Goal: Download file/media

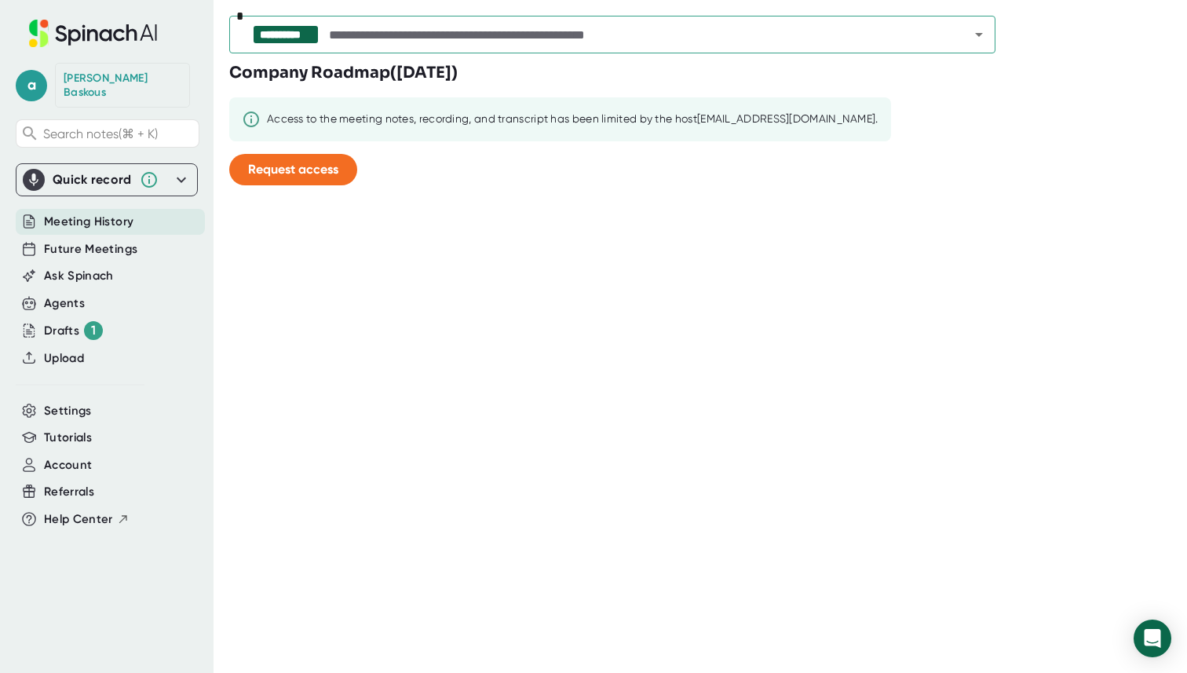
click at [377, 66] on h3 "Company Roadmap ( [DATE] )" at bounding box center [343, 73] width 228 height 24
copy div "Company Roadmap ( [DATE] )"
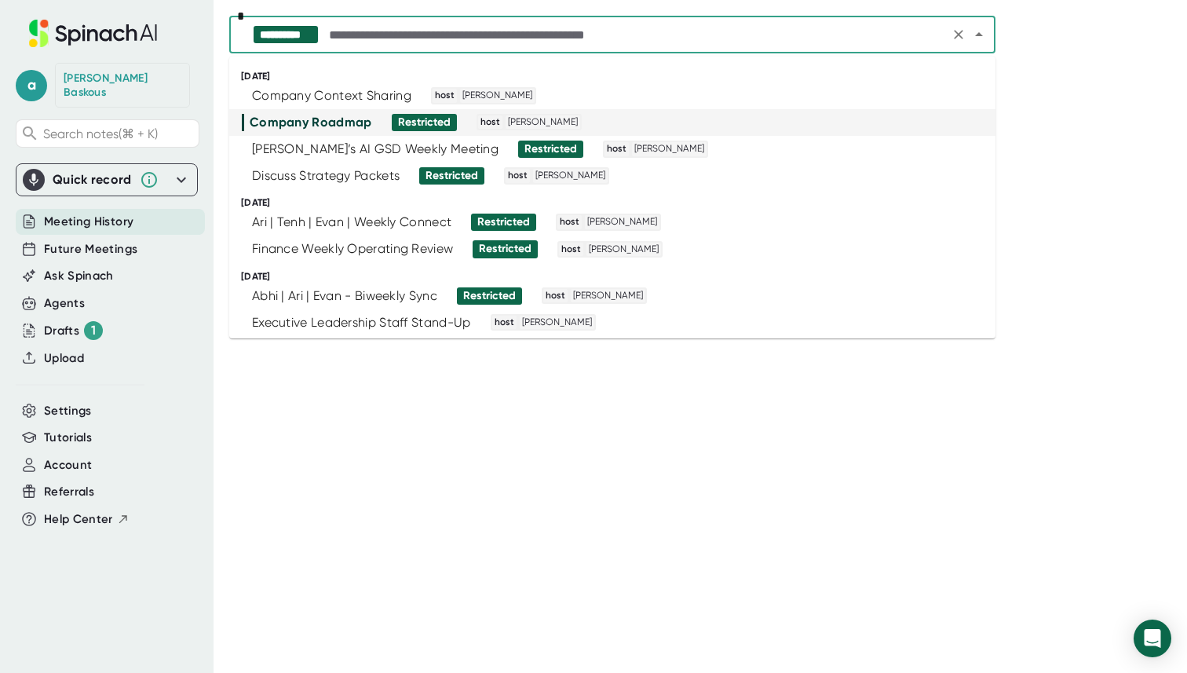
click at [442, 42] on input "text" at bounding box center [635, 35] width 619 height 22
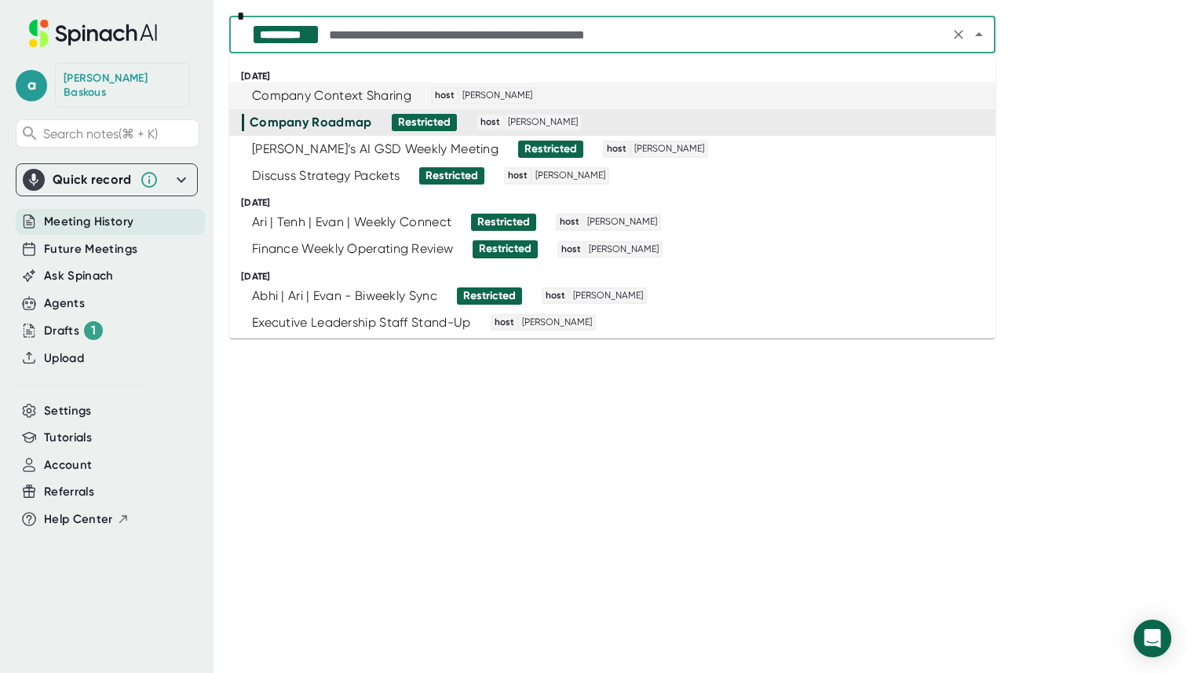
click at [375, 97] on div "Company Context Sharing" at bounding box center [331, 96] width 159 height 16
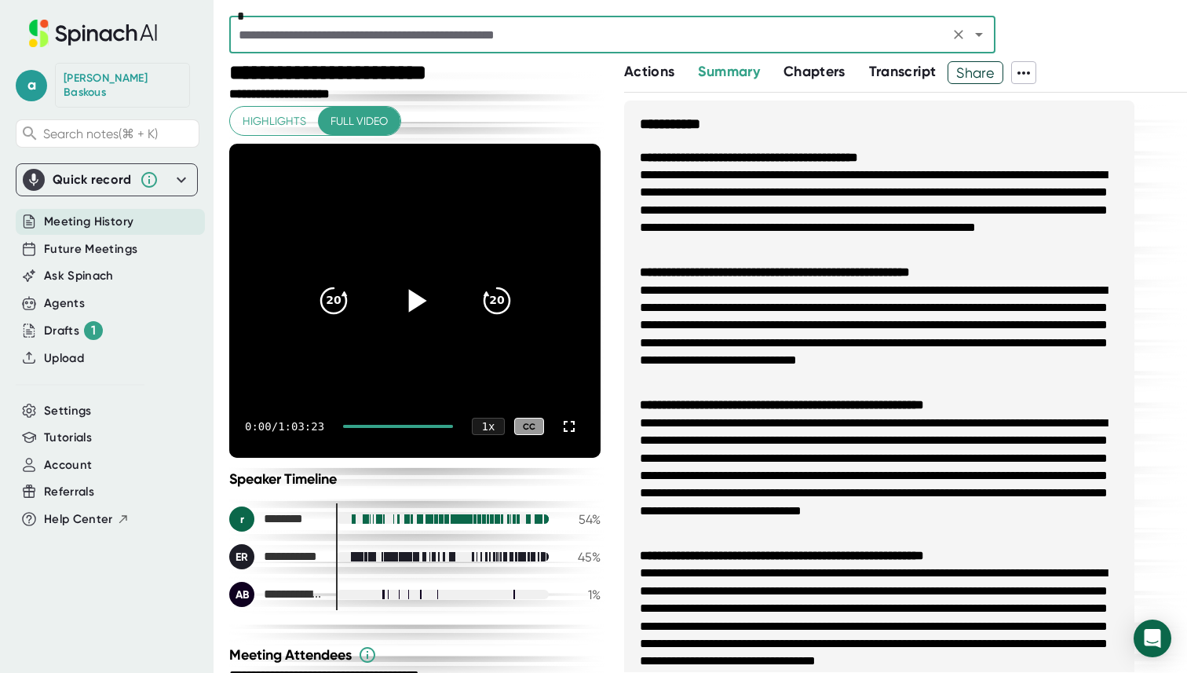
click at [425, 280] on div at bounding box center [415, 301] width 66 height 66
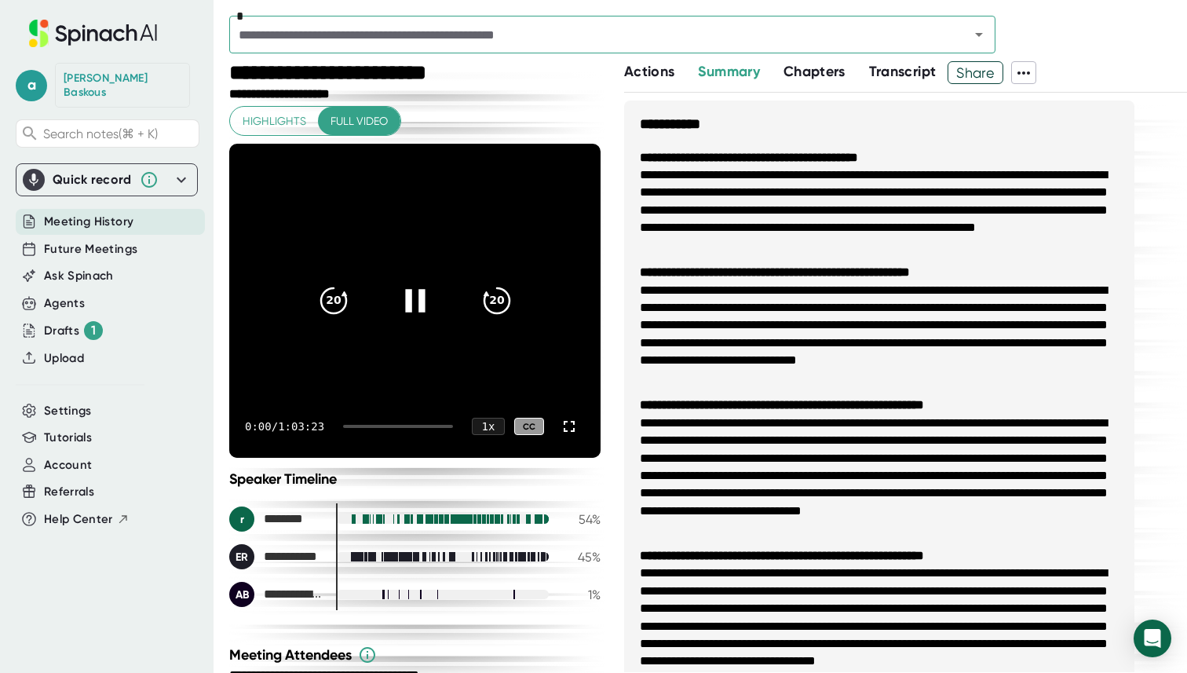
click at [416, 297] on icon at bounding box center [414, 300] width 39 height 39
click at [410, 299] on icon at bounding box center [417, 300] width 18 height 23
click at [432, 425] on div at bounding box center [398, 426] width 110 height 3
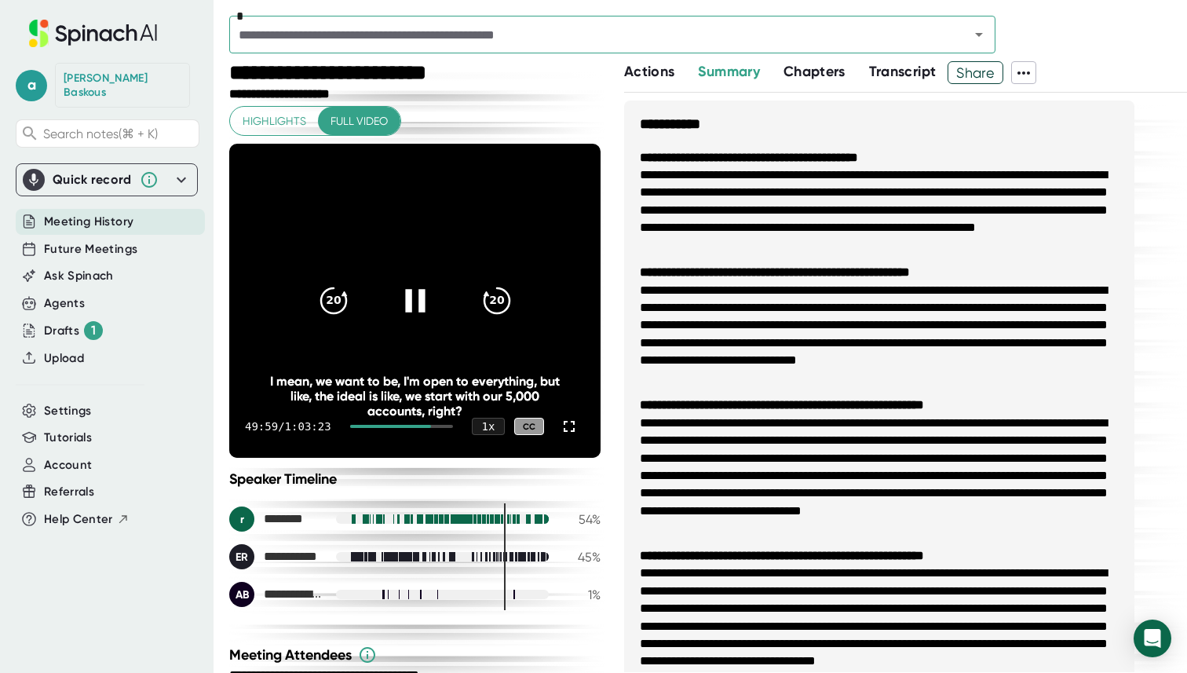
click at [441, 425] on div at bounding box center [401, 426] width 103 height 3
click at [443, 425] on div at bounding box center [401, 426] width 103 height 3
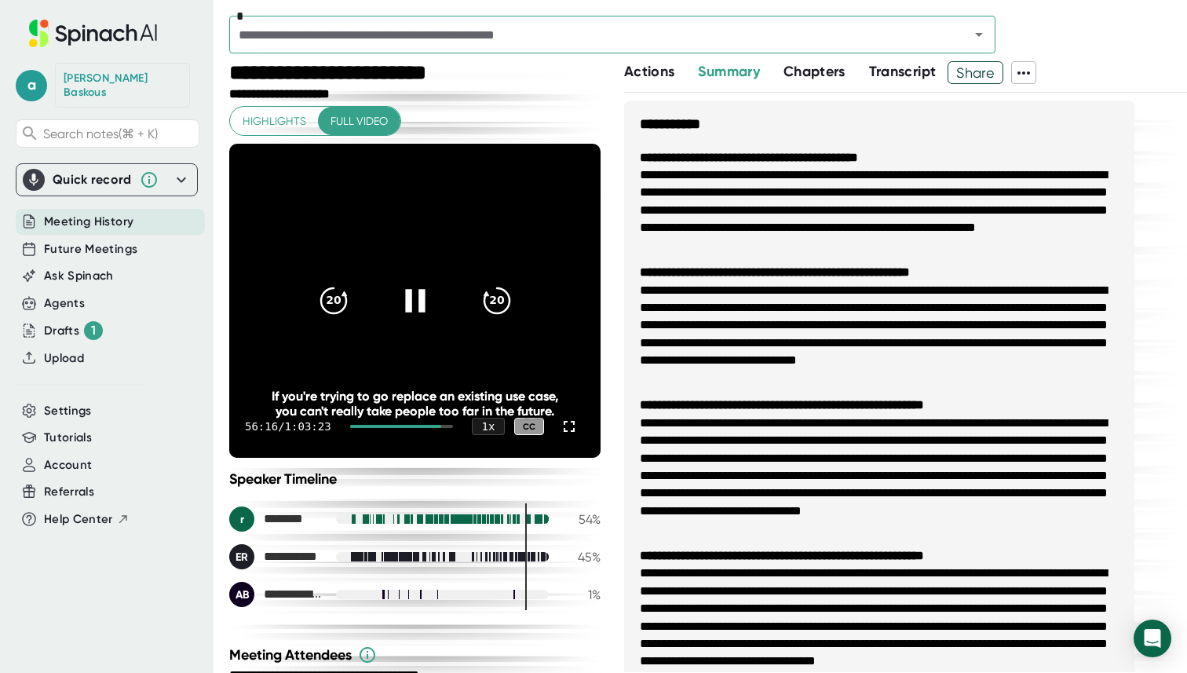
click at [449, 428] on div "56:16 / 1:03:23 1 x CC" at bounding box center [414, 426] width 371 height 63
click at [447, 425] on div at bounding box center [401, 426] width 103 height 3
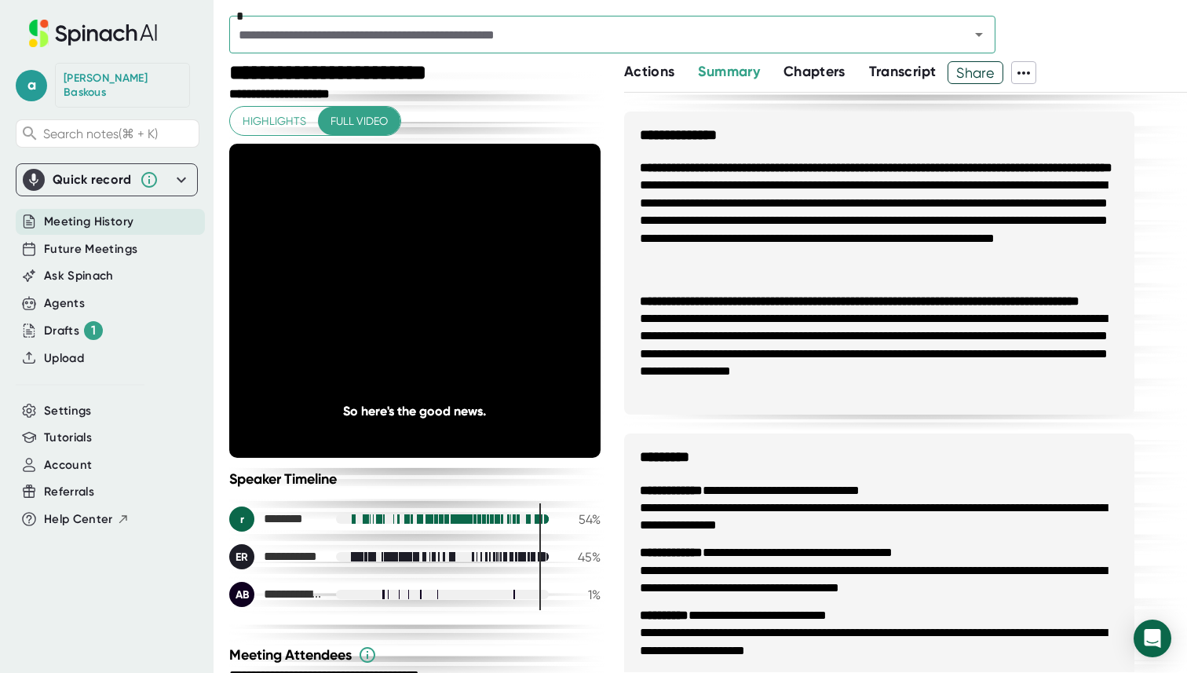
scroll to position [954, 0]
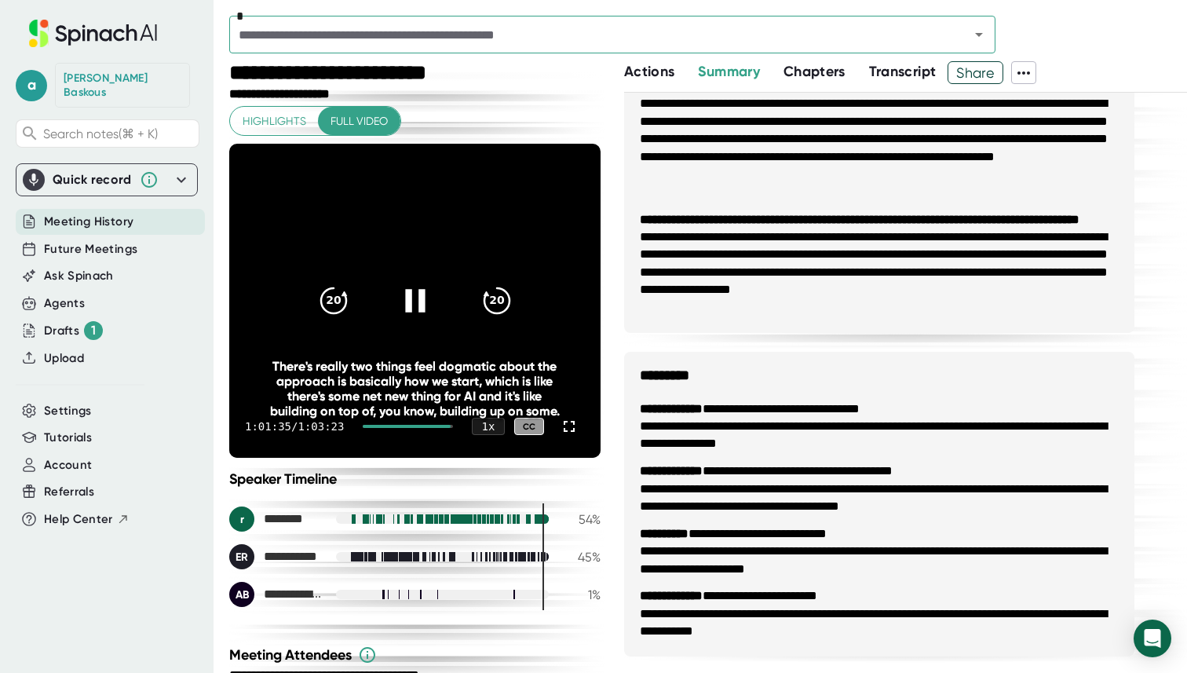
click at [396, 287] on div at bounding box center [415, 301] width 66 height 66
click at [416, 301] on icon at bounding box center [417, 300] width 18 height 23
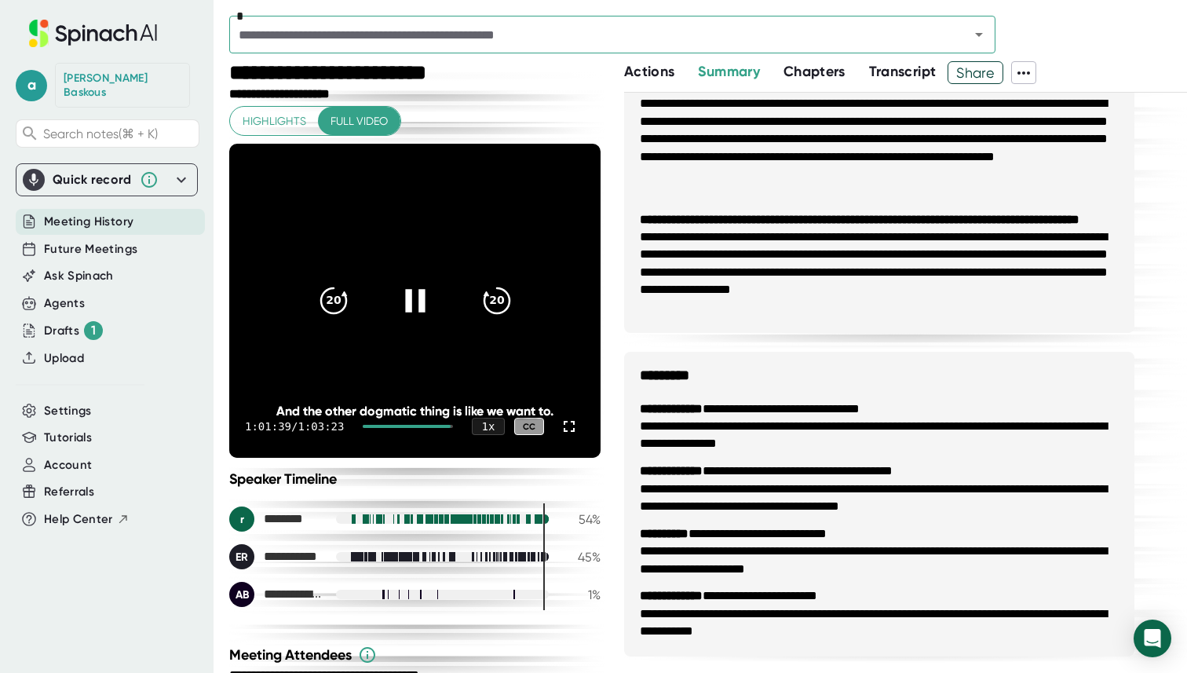
click at [418, 293] on icon at bounding box center [415, 300] width 20 height 23
click at [421, 308] on icon at bounding box center [414, 300] width 39 height 39
click at [414, 303] on icon at bounding box center [414, 300] width 39 height 39
click at [412, 284] on icon at bounding box center [414, 300] width 39 height 39
click at [414, 311] on icon at bounding box center [414, 300] width 39 height 39
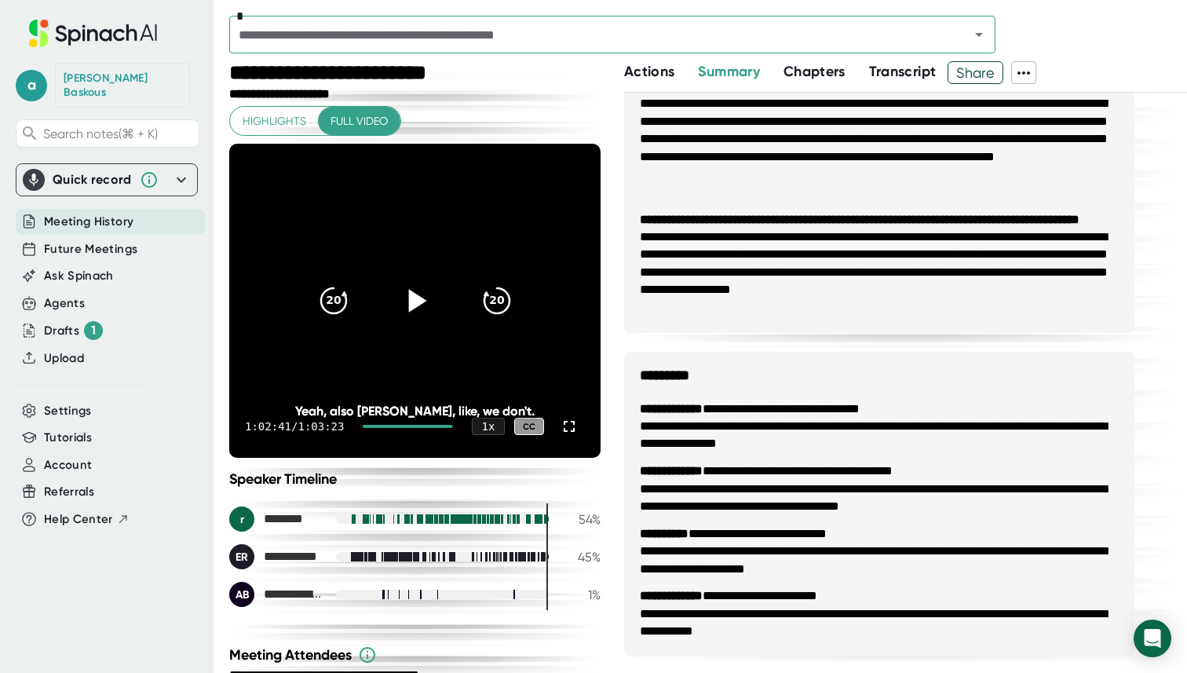
click at [414, 311] on icon at bounding box center [414, 300] width 39 height 39
click at [414, 310] on icon at bounding box center [414, 300] width 39 height 39
click at [417, 296] on icon at bounding box center [417, 300] width 18 height 23
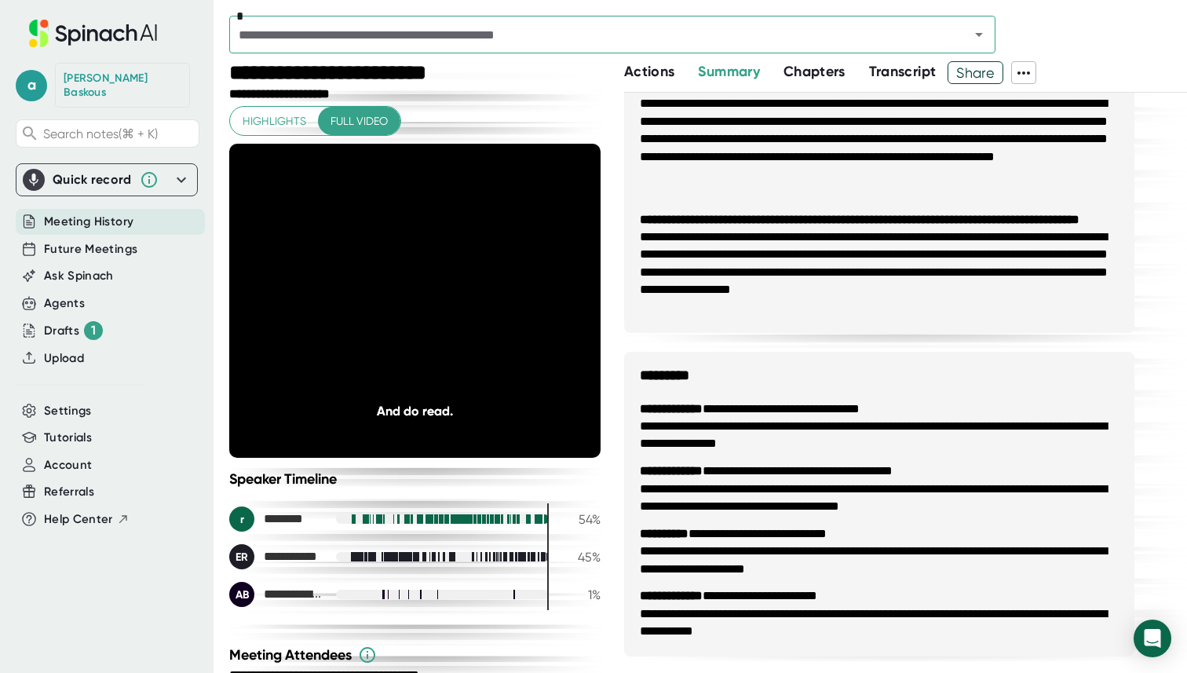
click at [417, 298] on icon at bounding box center [414, 300] width 39 height 39
click at [907, 72] on span "Transcript" at bounding box center [902, 71] width 67 height 17
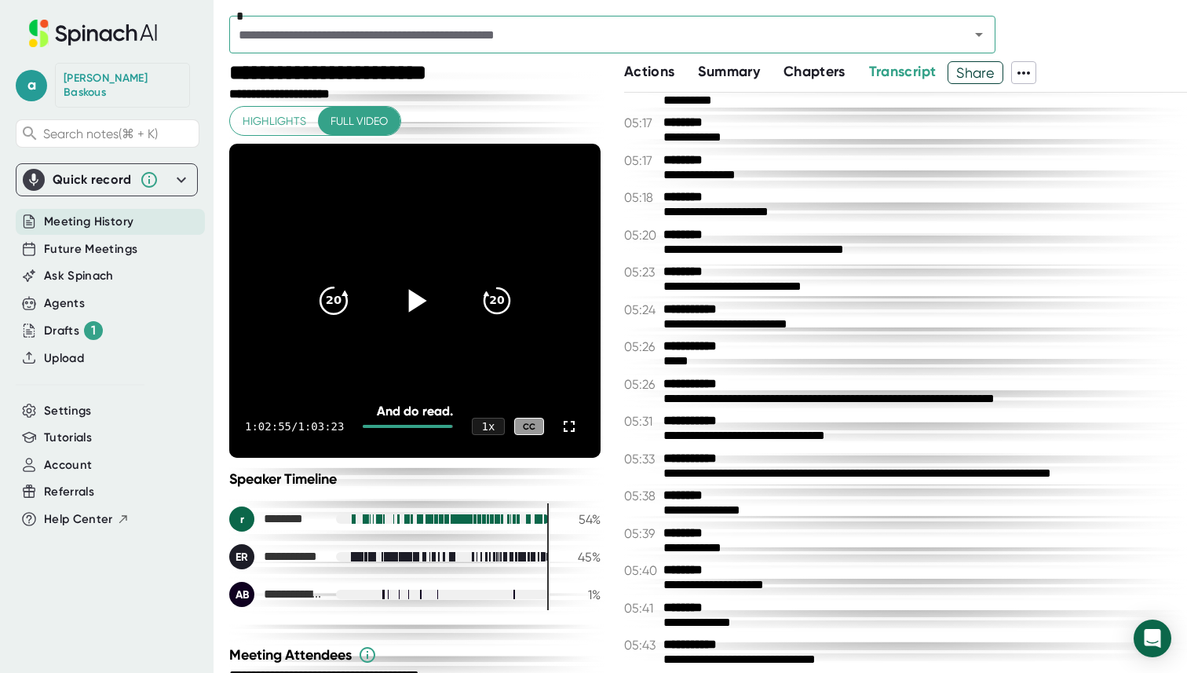
click at [338, 297] on icon "20" at bounding box center [332, 300] width 39 height 39
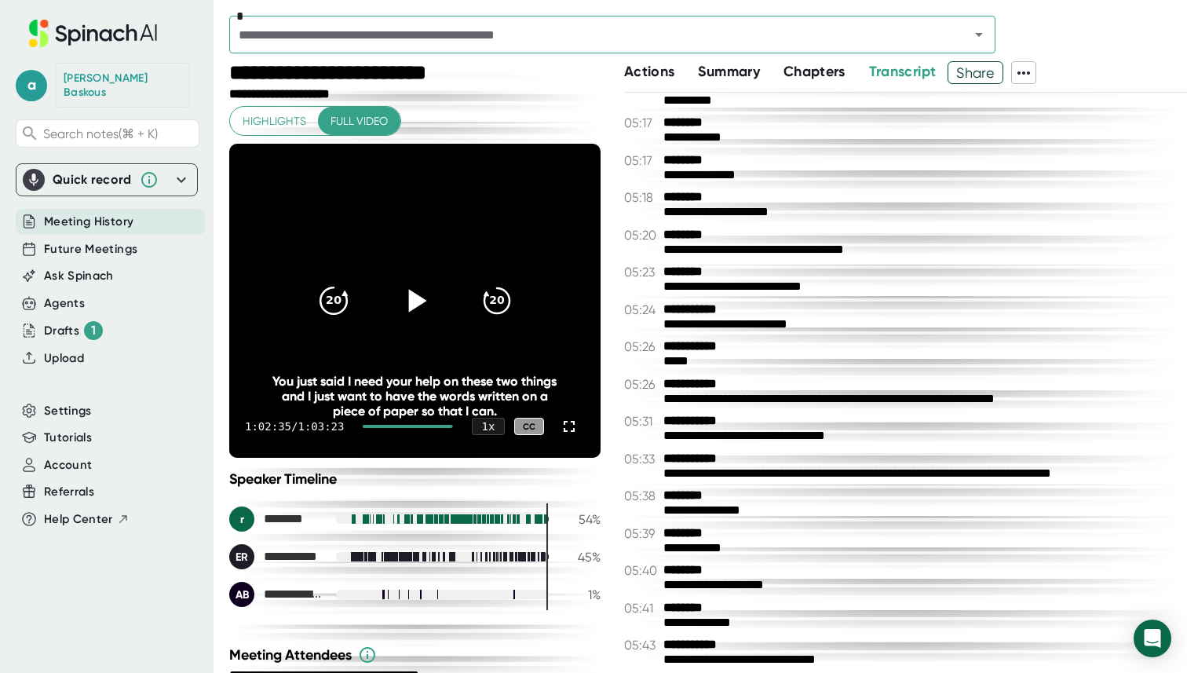
click at [338, 297] on icon "20" at bounding box center [332, 300] width 39 height 39
click at [341, 307] on icon "20" at bounding box center [332, 300] width 39 height 39
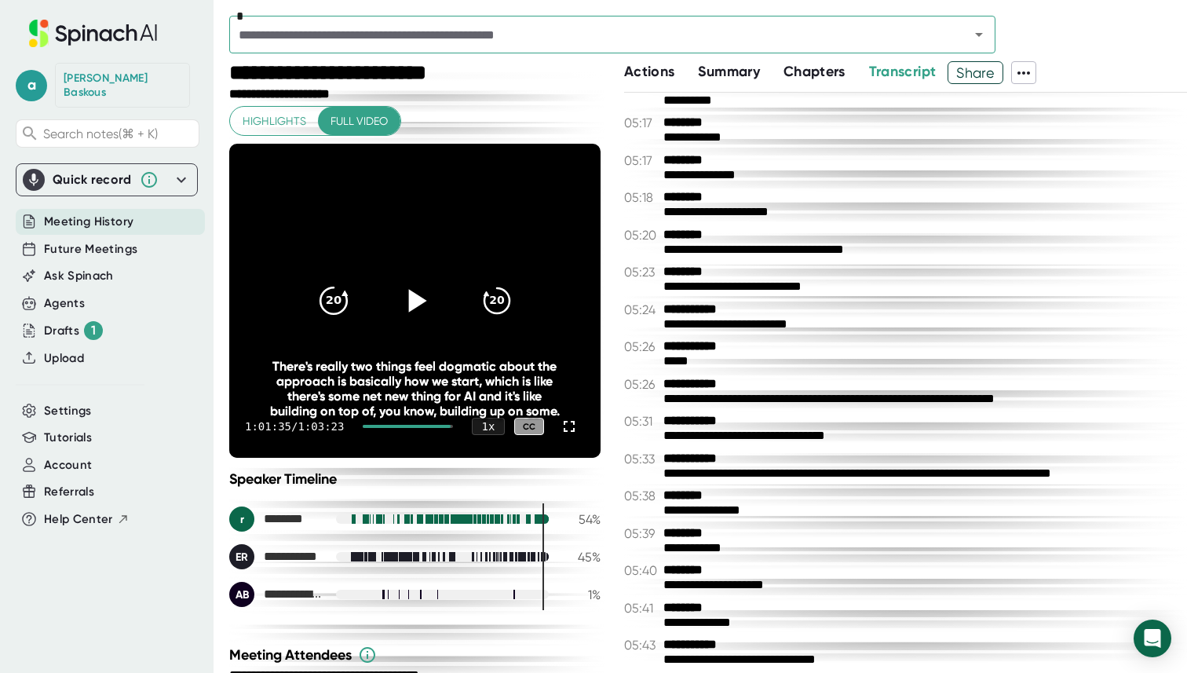
click at [341, 307] on icon "20" at bounding box center [332, 300] width 39 height 39
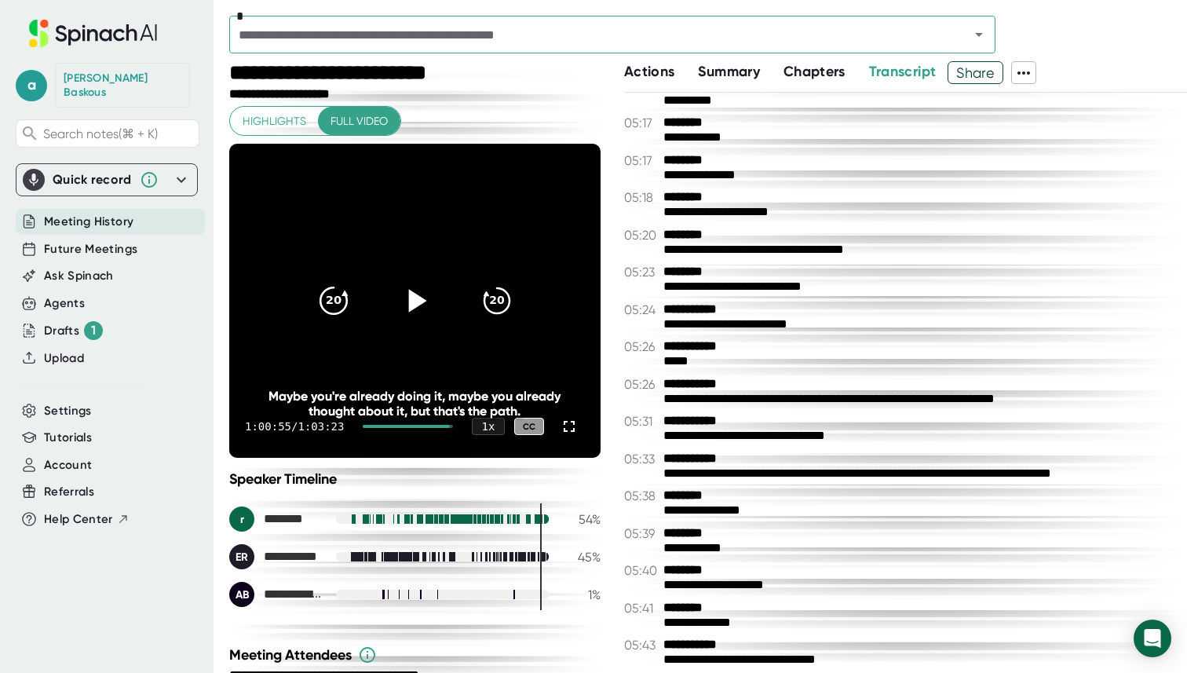
click at [341, 307] on icon "20" at bounding box center [332, 300] width 39 height 39
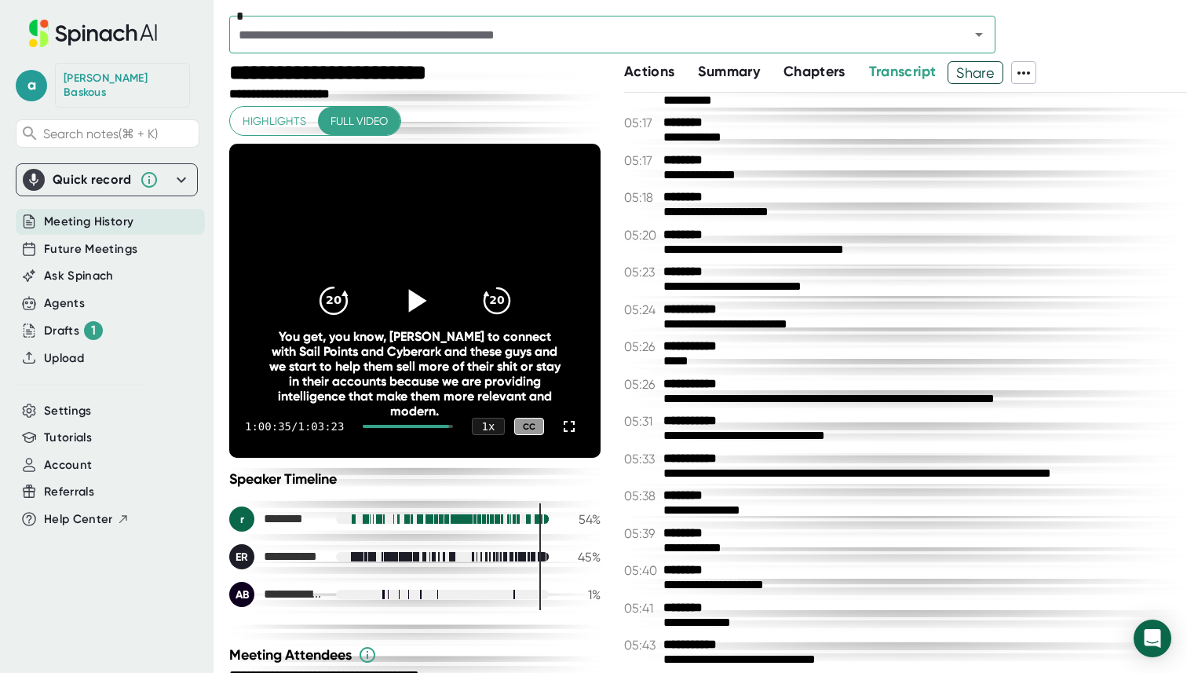
click at [341, 307] on icon "20" at bounding box center [332, 300] width 39 height 39
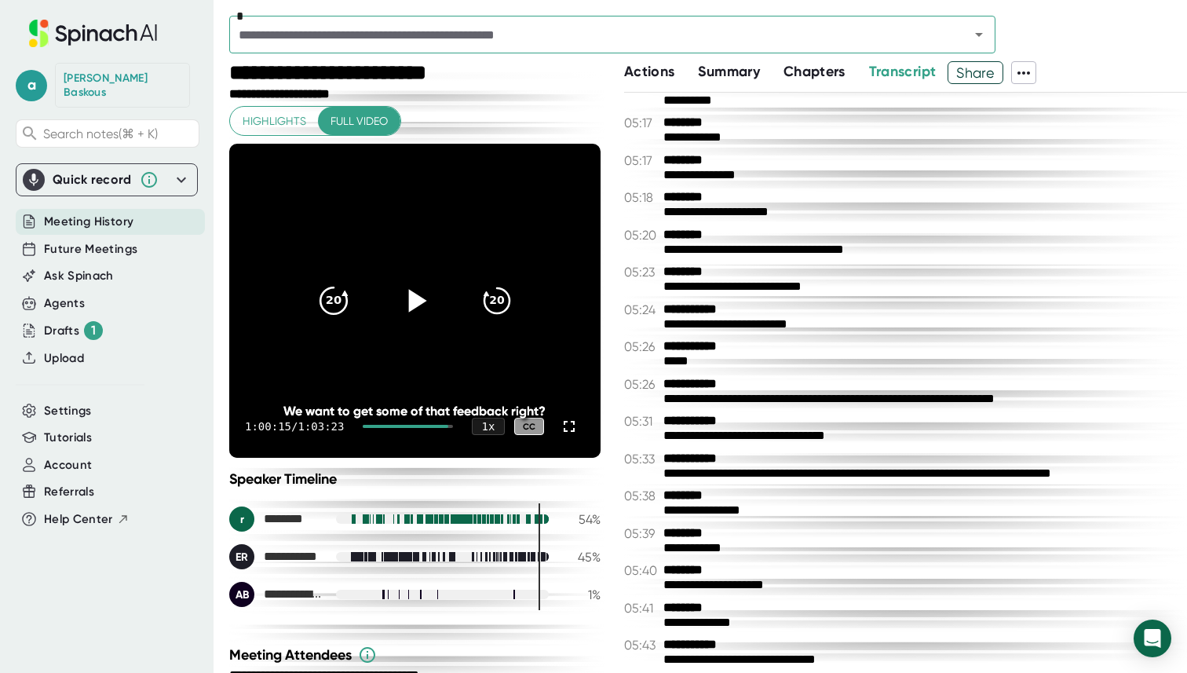
click at [341, 307] on icon "20" at bounding box center [332, 300] width 39 height 39
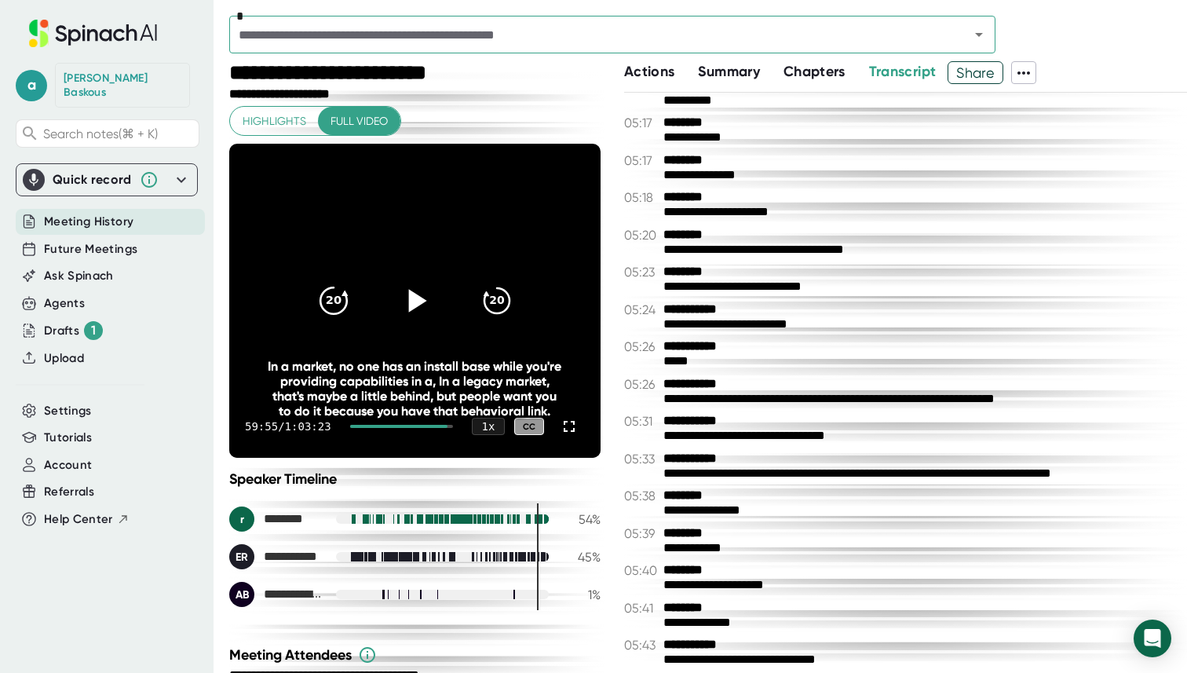
click at [341, 307] on icon "20" at bounding box center [332, 300] width 39 height 39
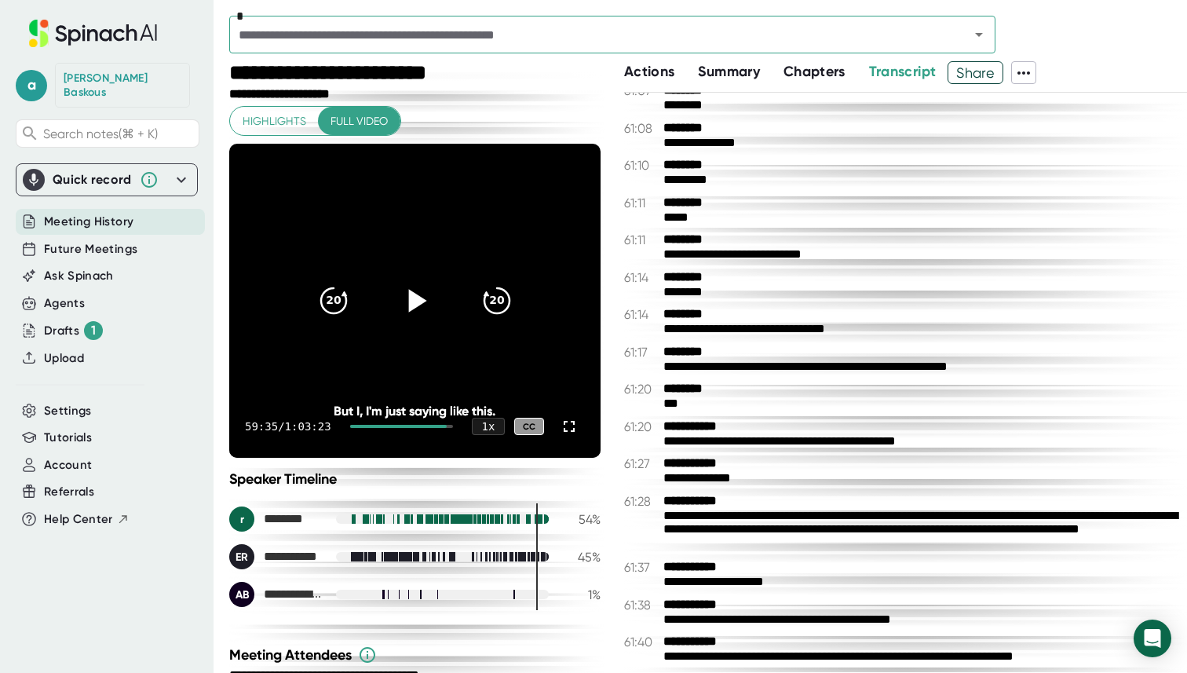
scroll to position [44520, 0]
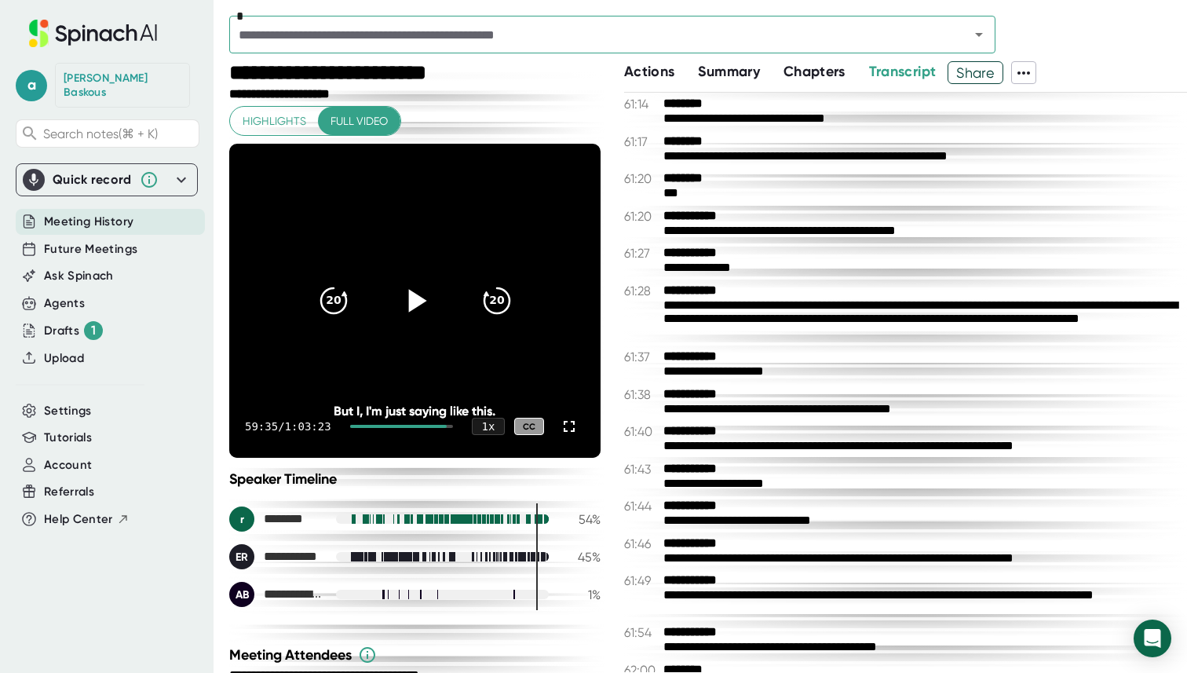
click at [847, 319] on div "**********" at bounding box center [924, 320] width 523 height 44
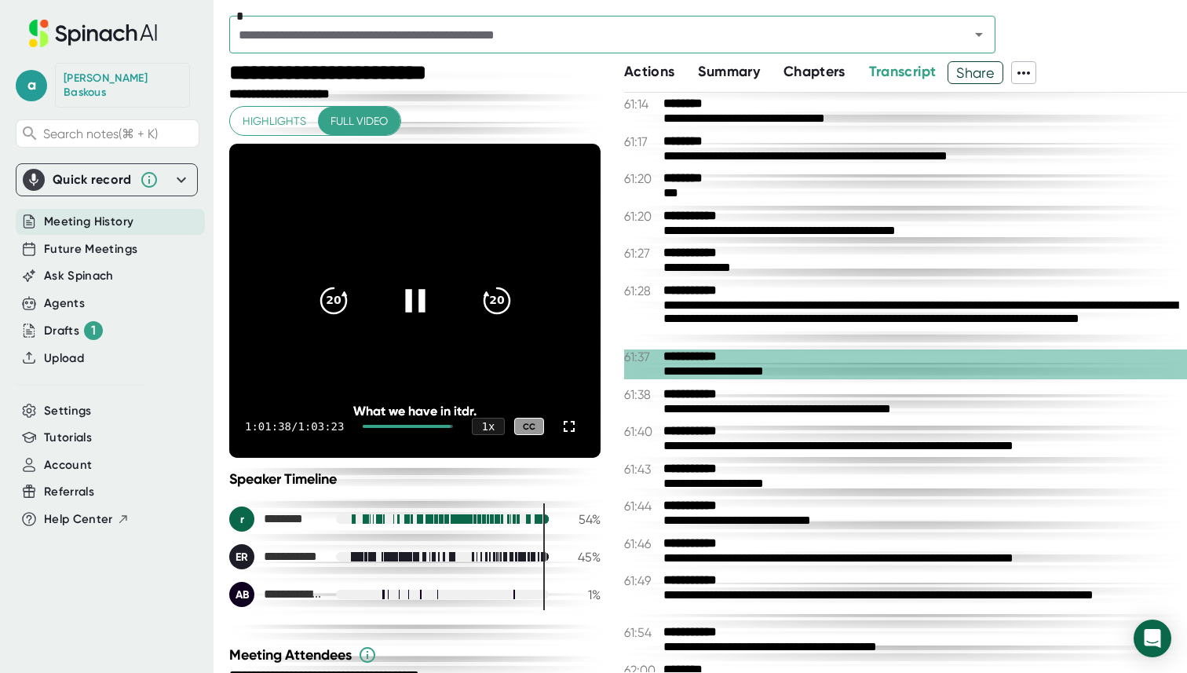
click at [407, 284] on icon at bounding box center [414, 300] width 39 height 39
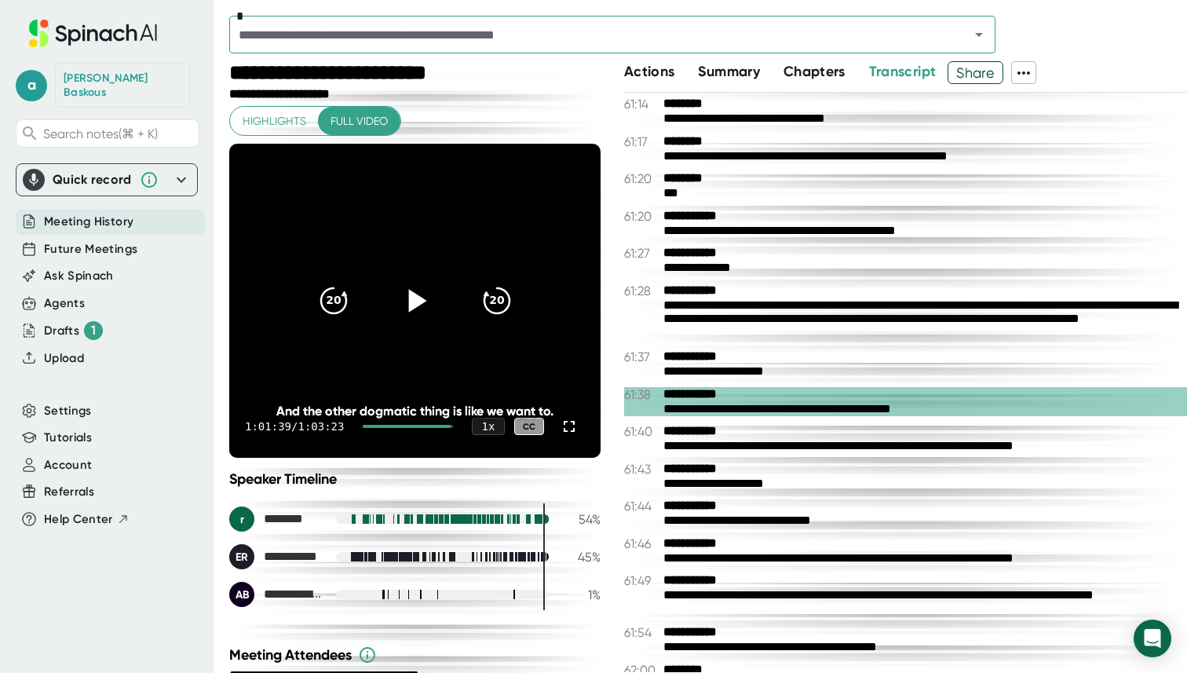
click at [1033, 70] on icon at bounding box center [1023, 73] width 19 height 19
click at [1056, 161] on div "Download Transcript" at bounding box center [1090, 156] width 124 height 16
